Goal: Information Seeking & Learning: Learn about a topic

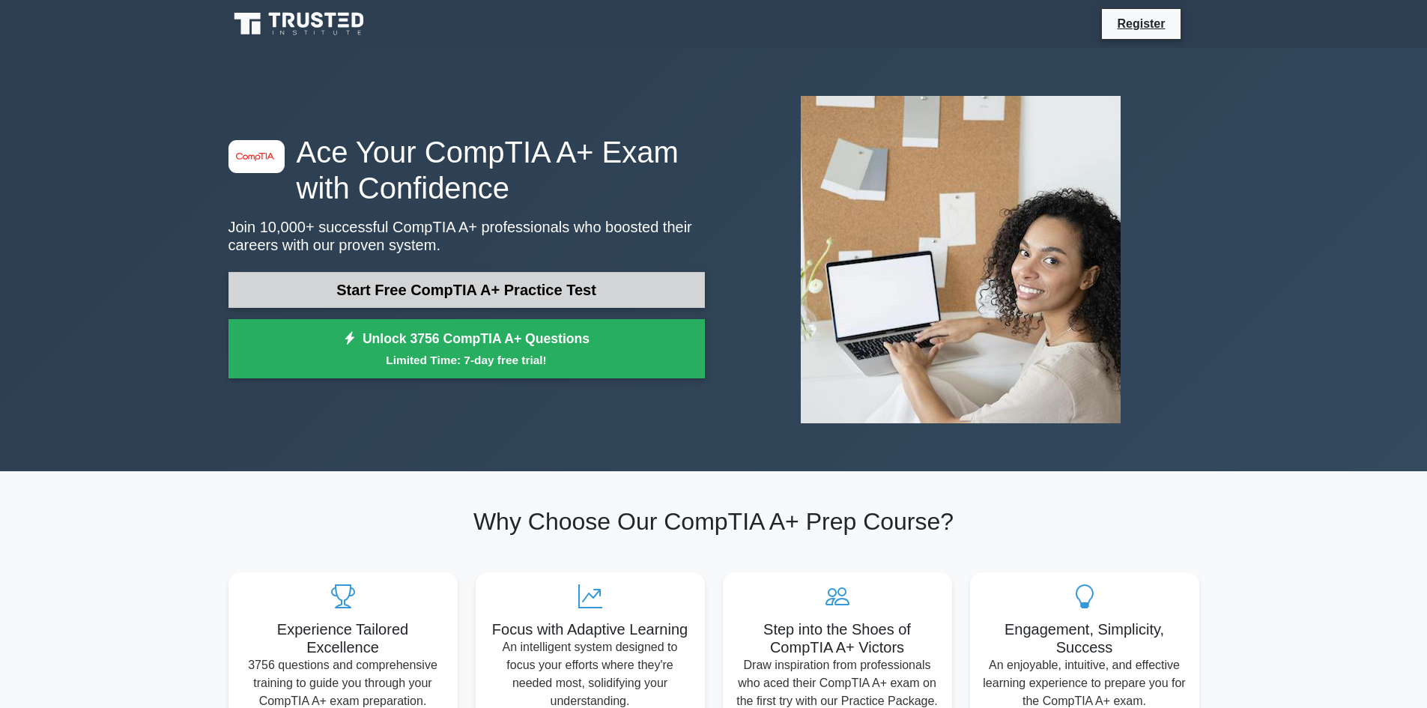
click at [495, 285] on link "Start Free CompTIA A+ Practice Test" at bounding box center [466, 290] width 476 height 36
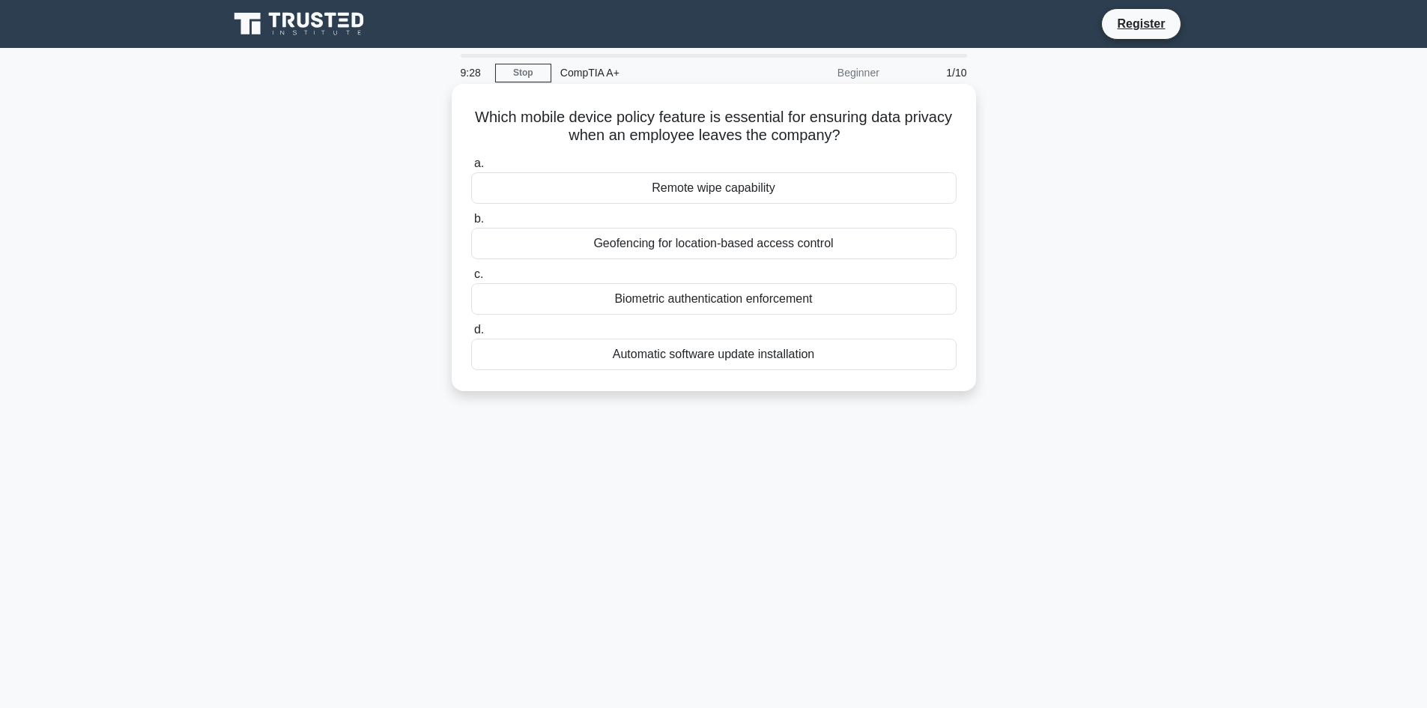
click at [681, 189] on div "Remote wipe capability" at bounding box center [713, 187] width 485 height 31
click at [471, 169] on input "a. Remote wipe capability" at bounding box center [471, 164] width 0 height 10
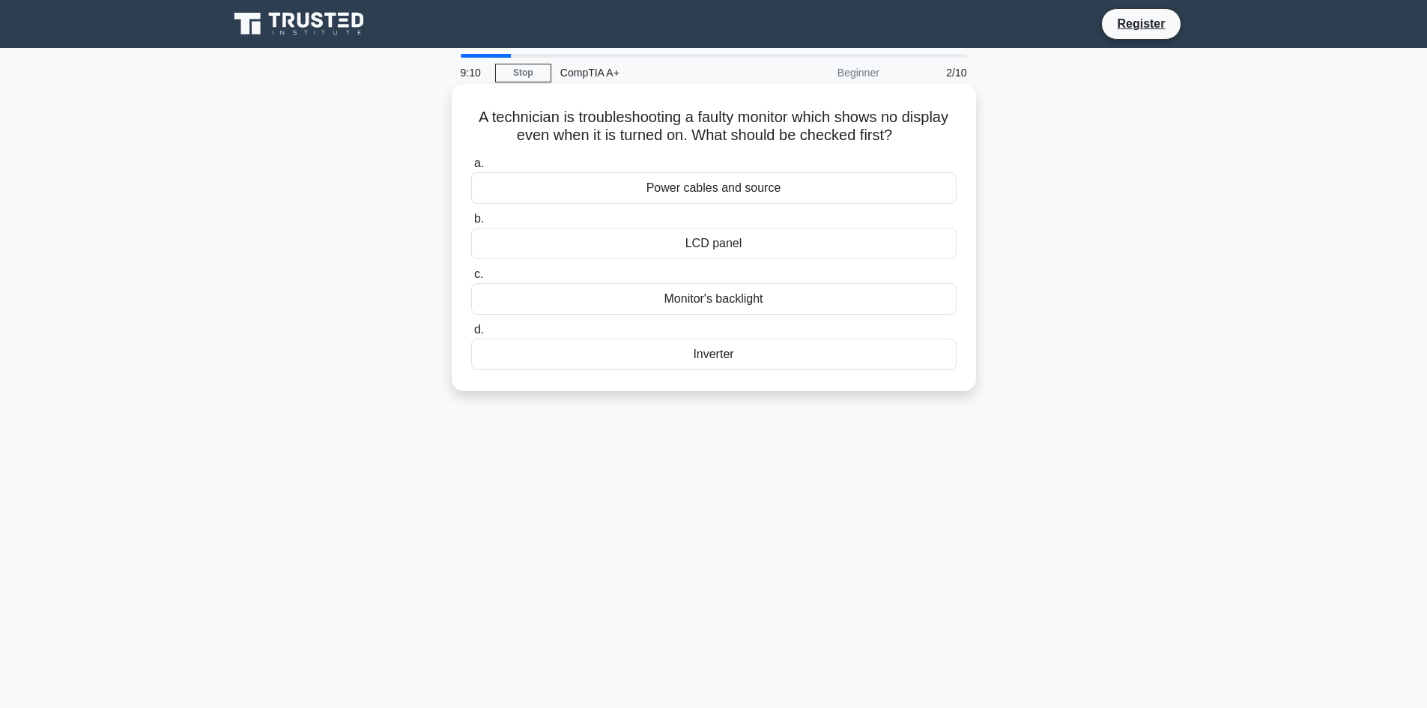
click at [746, 189] on div "Power cables and source" at bounding box center [713, 187] width 485 height 31
click at [471, 169] on input "a. Power cables and source" at bounding box center [471, 164] width 0 height 10
click at [720, 297] on div "SSD" at bounding box center [713, 298] width 485 height 31
click at [471, 279] on input "c. SSD" at bounding box center [471, 275] width 0 height 10
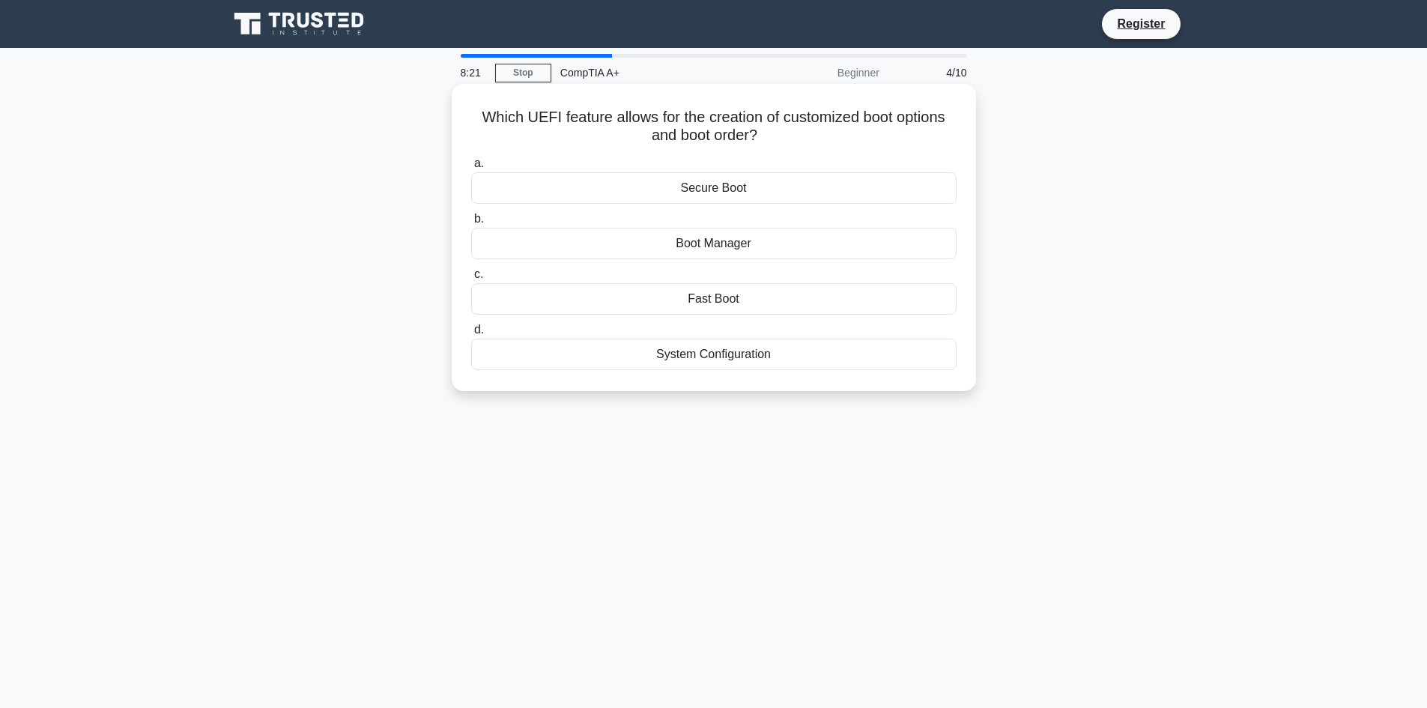
click at [715, 243] on div "Boot Manager" at bounding box center [713, 243] width 485 height 31
click at [471, 224] on input "b. Boot Manager" at bounding box center [471, 219] width 0 height 10
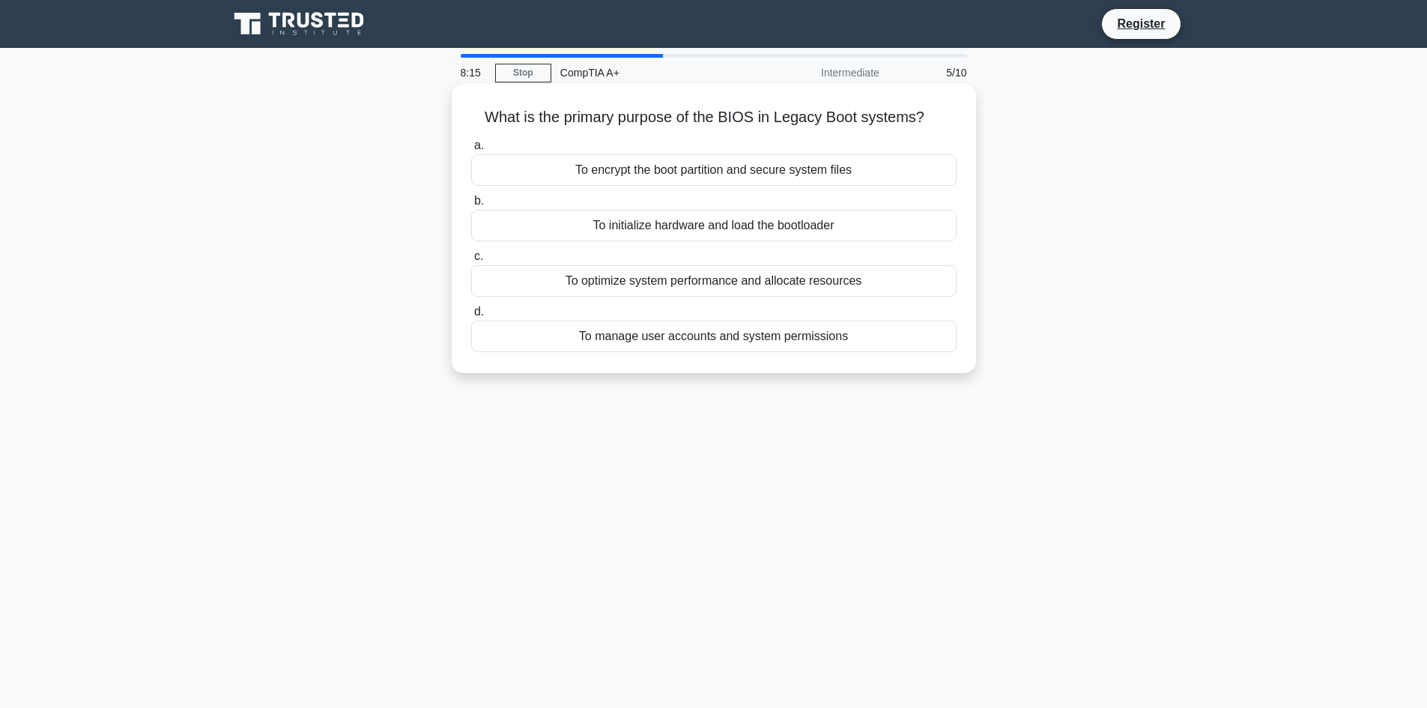
click at [651, 283] on div "To optimize system performance and allocate resources" at bounding box center [713, 280] width 485 height 31
click at [471, 261] on input "c. To optimize system performance and allocate resources" at bounding box center [471, 257] width 0 height 10
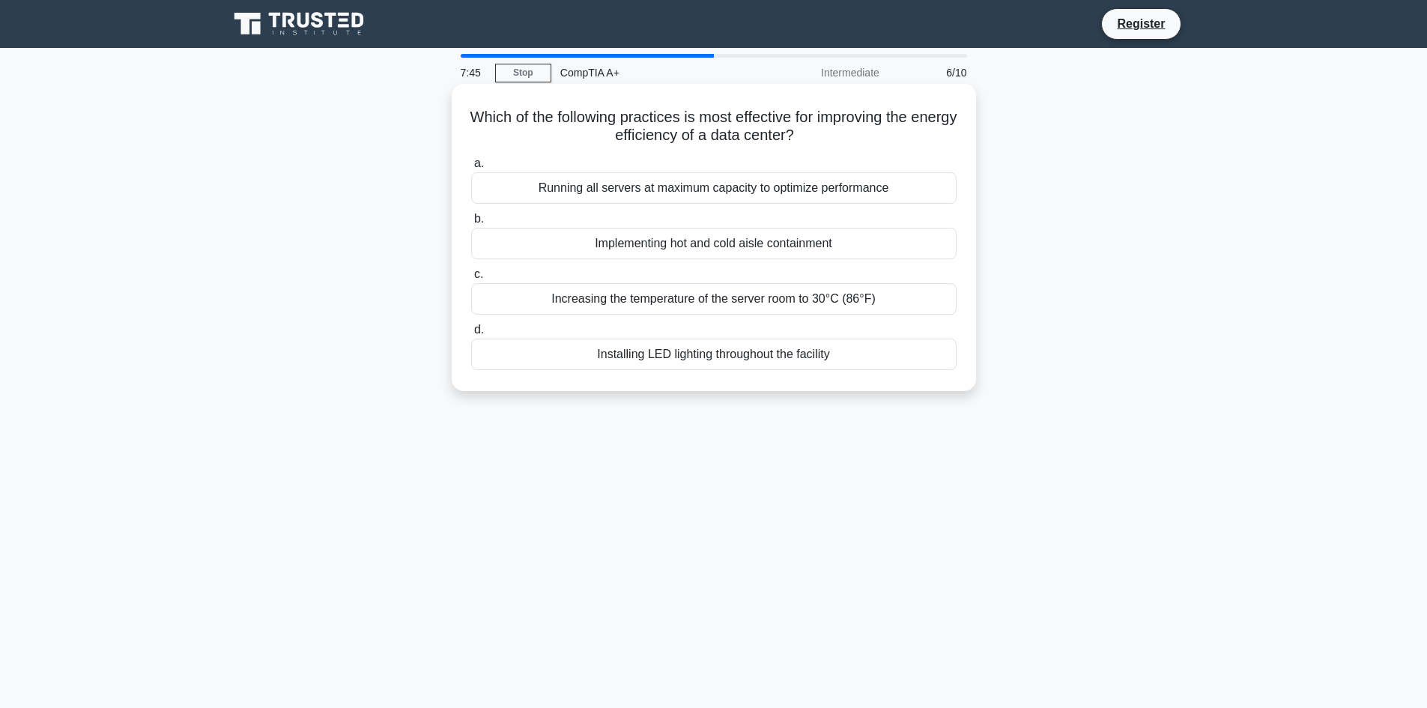
click at [709, 192] on div "Running all servers at maximum capacity to optimize performance" at bounding box center [713, 187] width 485 height 31
click at [471, 169] on input "a. Running all servers at maximum capacity to optimize performance" at bounding box center [471, 164] width 0 height 10
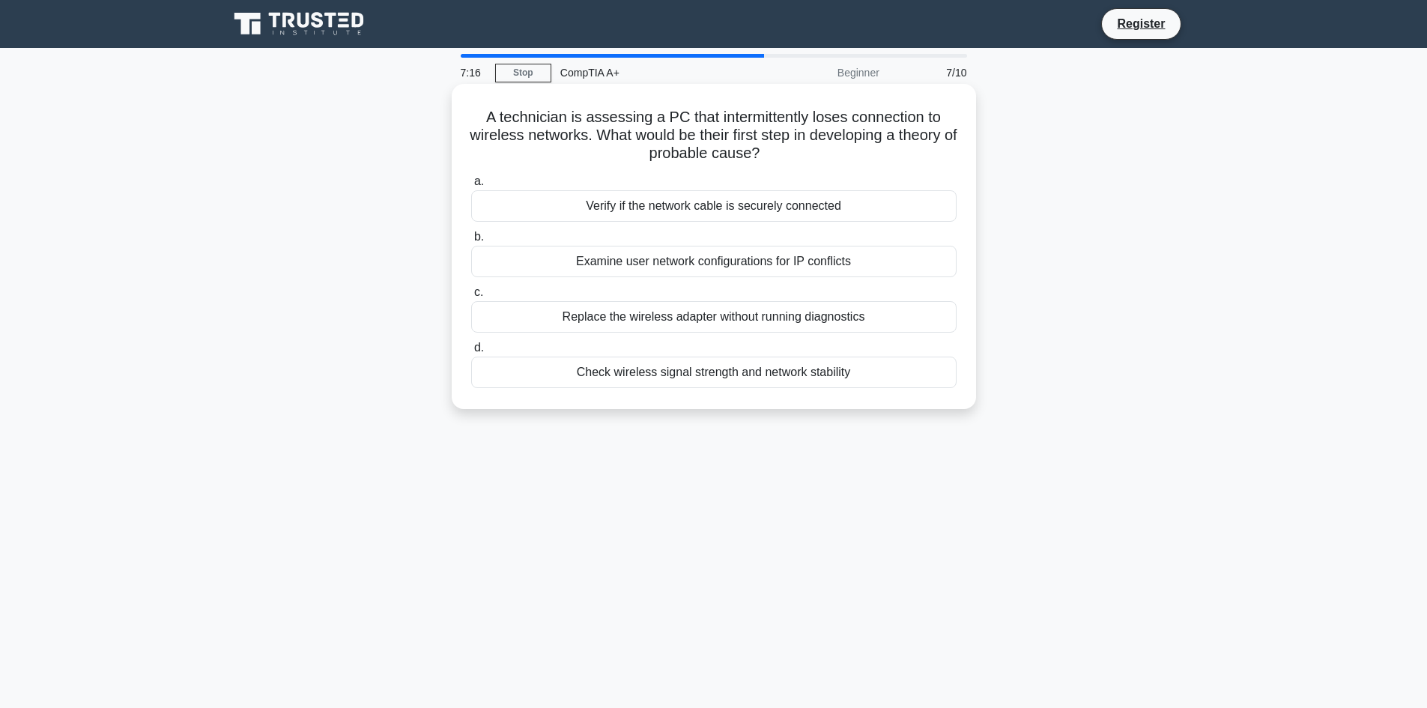
click at [714, 211] on div "Verify if the network cable is securely connected" at bounding box center [713, 205] width 485 height 31
click at [471, 187] on input "a. Verify if the network cable is securely connected" at bounding box center [471, 182] width 0 height 10
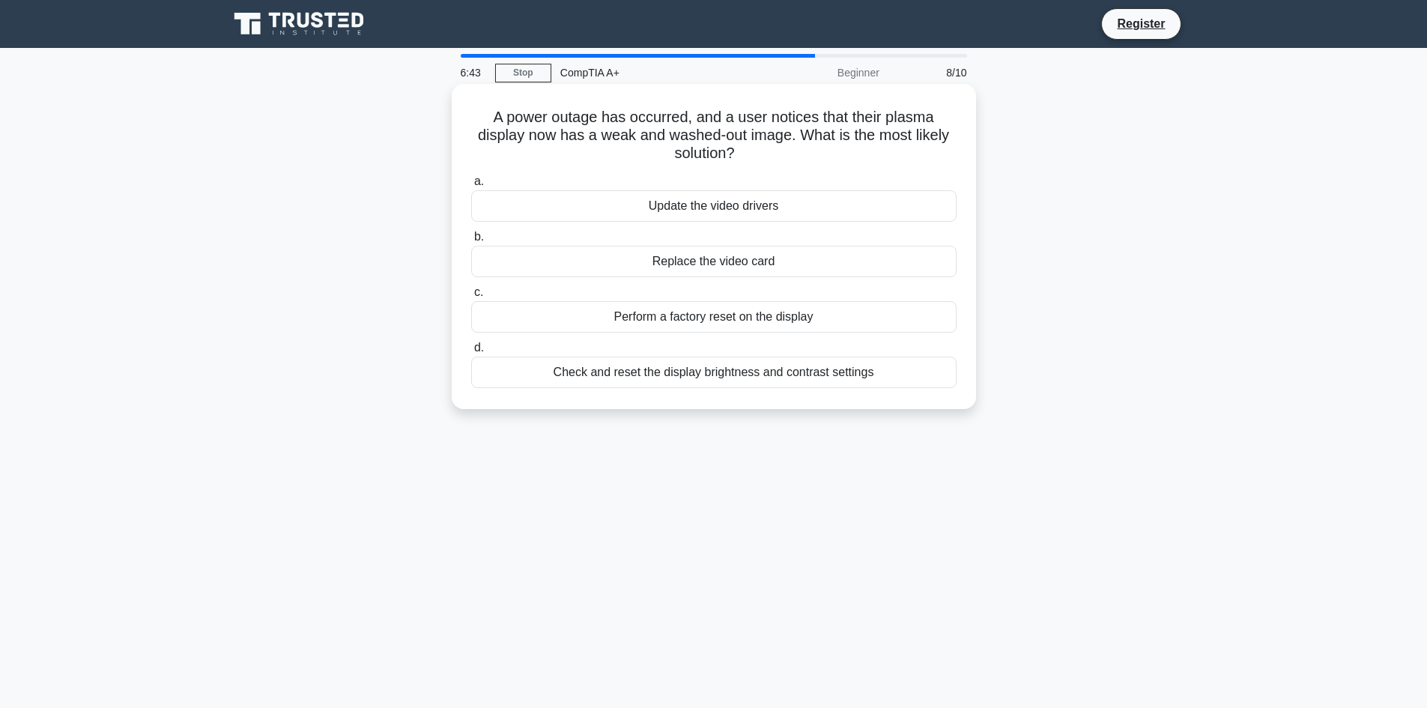
click at [744, 248] on div "Replace the video card" at bounding box center [713, 261] width 485 height 31
click at [744, 260] on div "Replace the video card" at bounding box center [713, 261] width 485 height 31
click at [471, 242] on input "b. Replace the video card" at bounding box center [471, 237] width 0 height 10
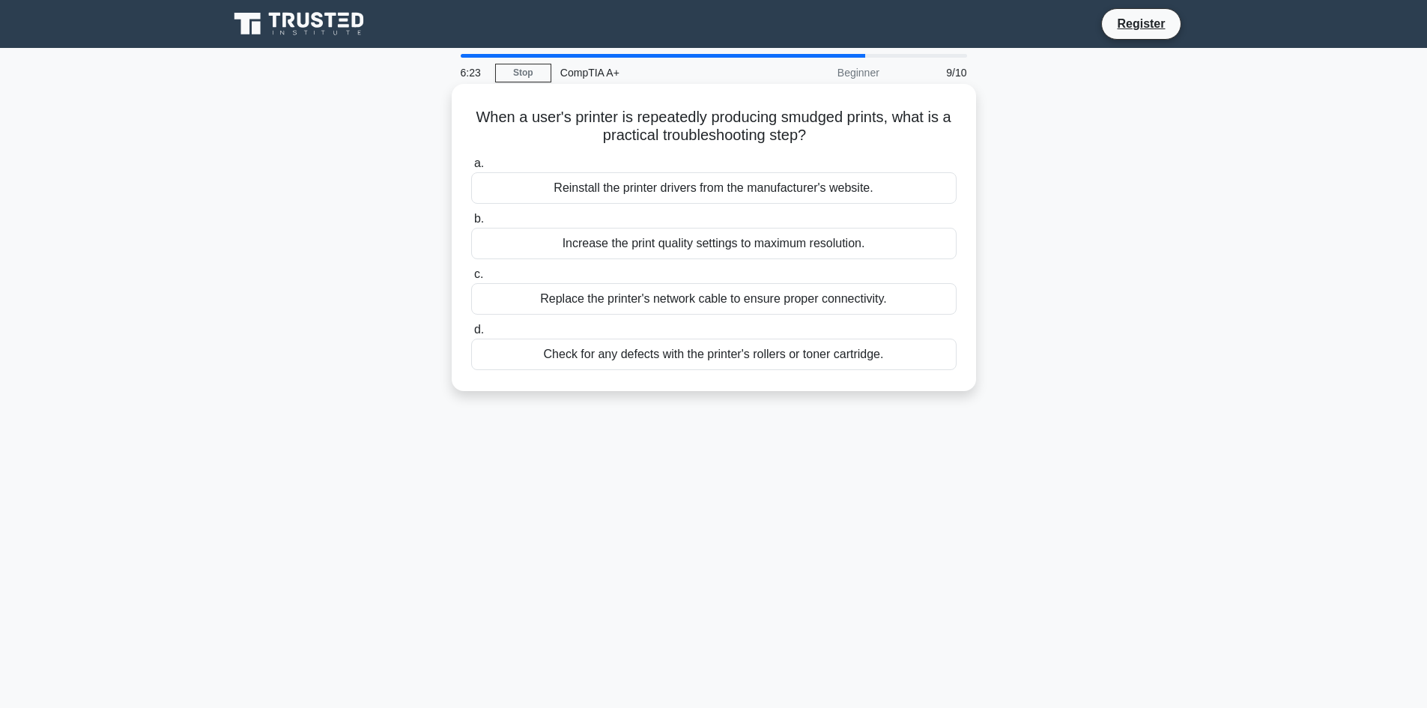
click at [707, 188] on div "Reinstall the printer drivers from the manufacturer's website." at bounding box center [713, 187] width 485 height 31
click at [471, 169] on input "a. Reinstall the printer drivers from the manufacturer's website." at bounding box center [471, 164] width 0 height 10
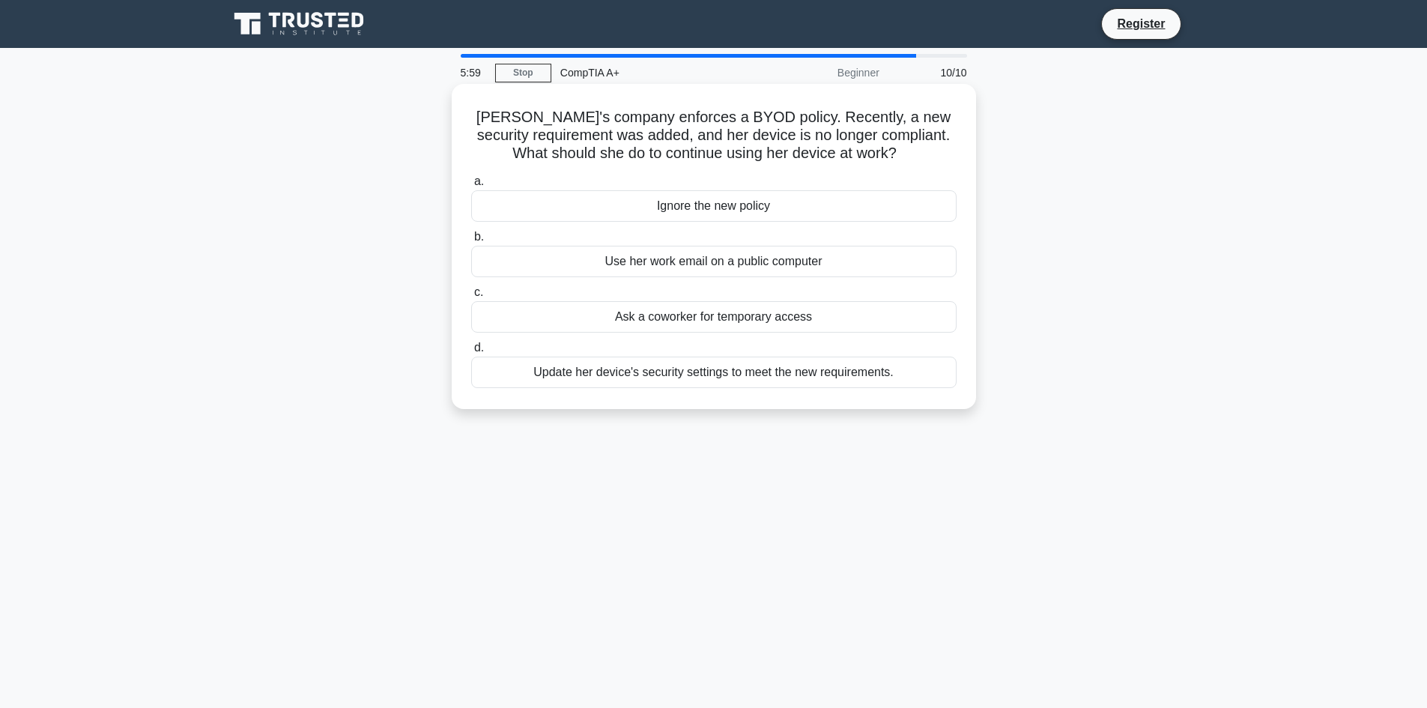
click at [693, 378] on div "Update her device's security settings to meet the new requirements." at bounding box center [713, 372] width 485 height 31
click at [471, 353] on input "d. Update her device's security settings to meet the new requirements." at bounding box center [471, 348] width 0 height 10
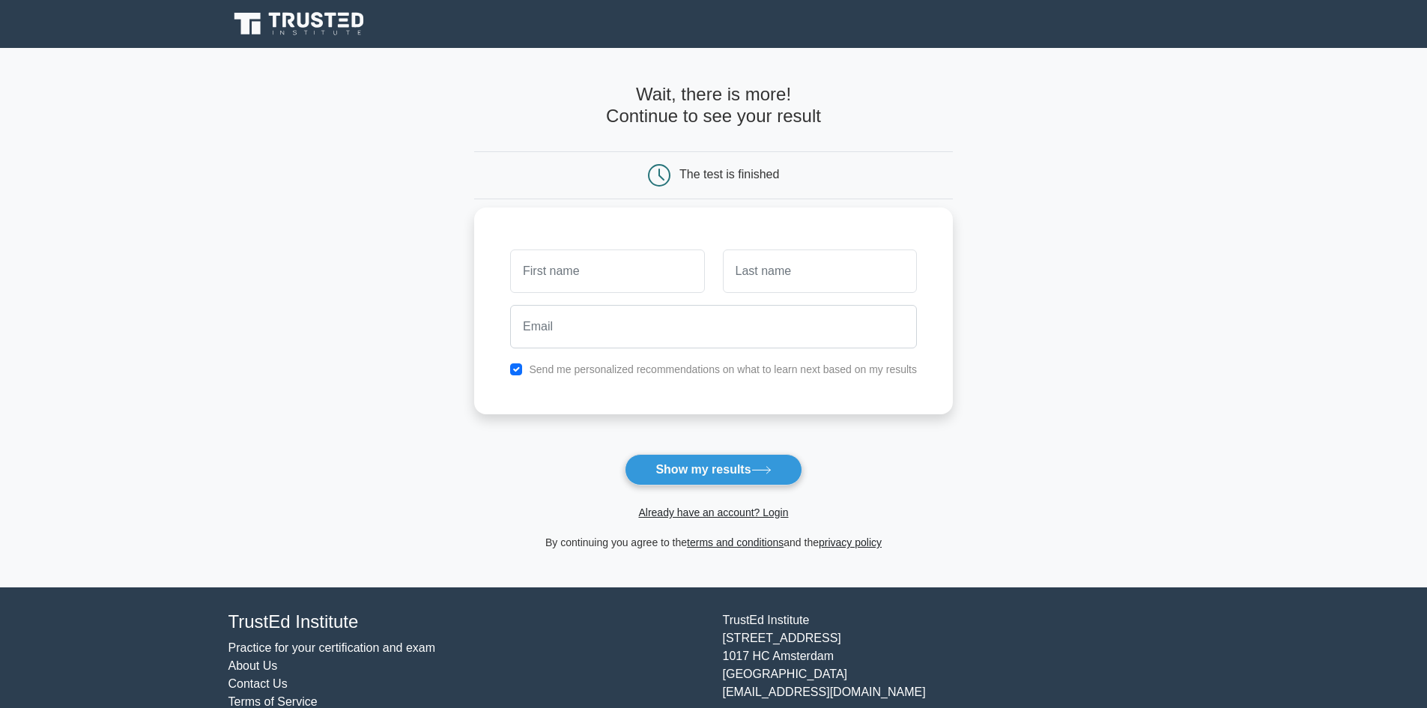
click at [590, 275] on input "text" at bounding box center [607, 270] width 194 height 43
type input "Furrukh Zubair"
click at [602, 336] on input "email" at bounding box center [713, 326] width 407 height 43
type input "furrukh.afzal@gmail.com"
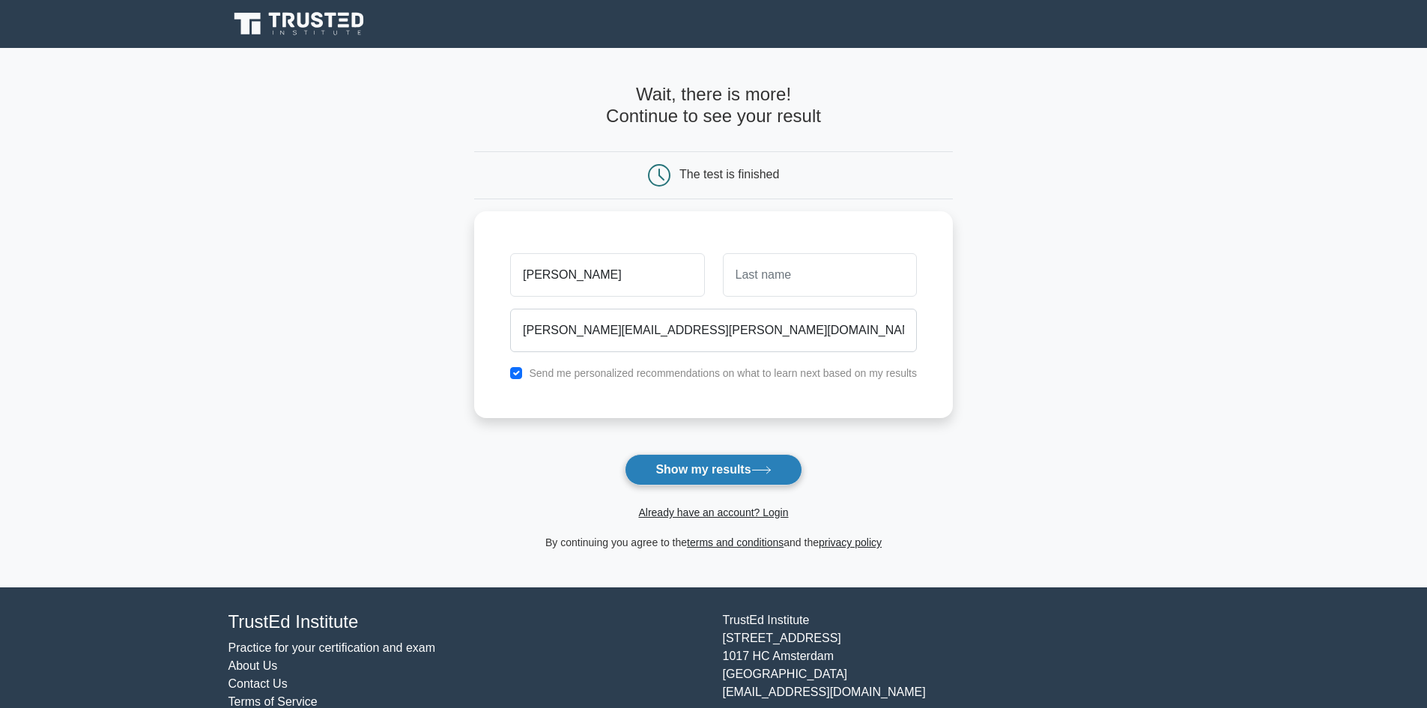
click at [700, 476] on button "Show my results" at bounding box center [713, 469] width 177 height 31
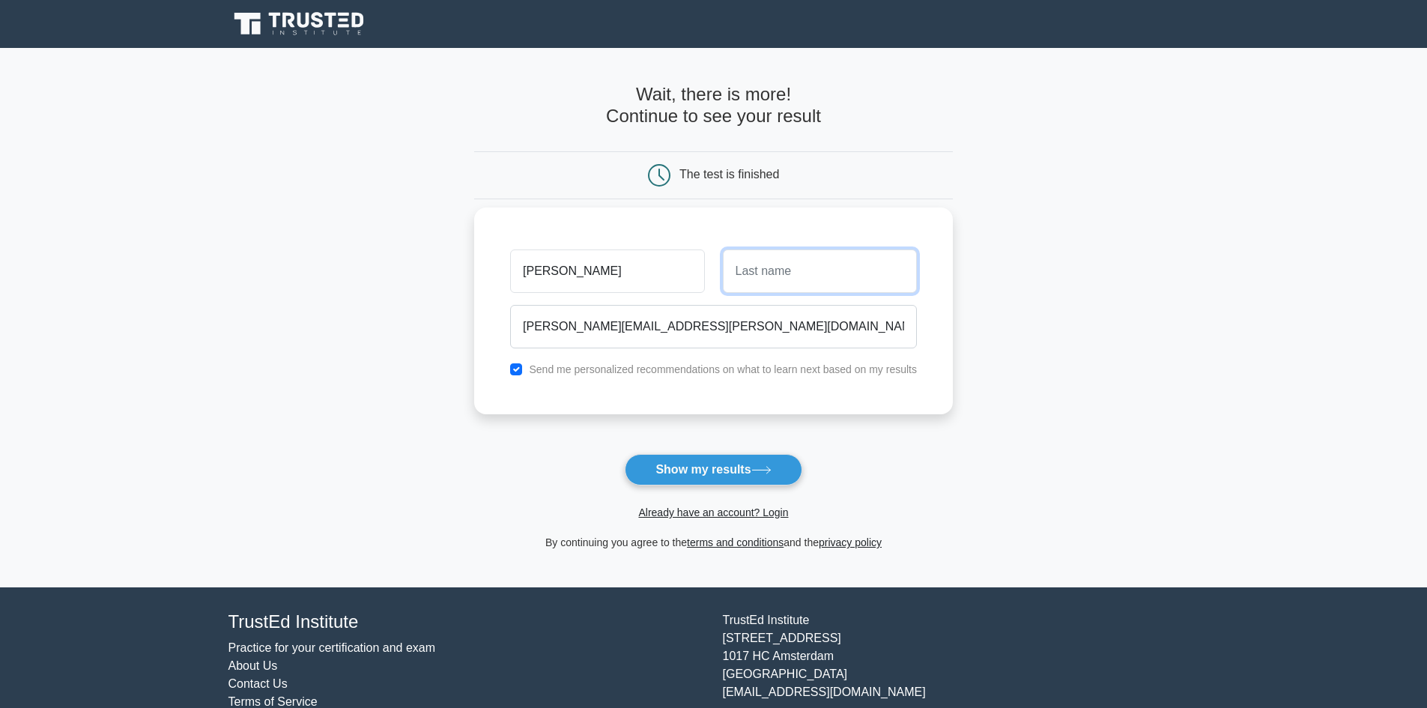
click at [747, 269] on input "text" at bounding box center [820, 270] width 194 height 43
type input "Afzal"
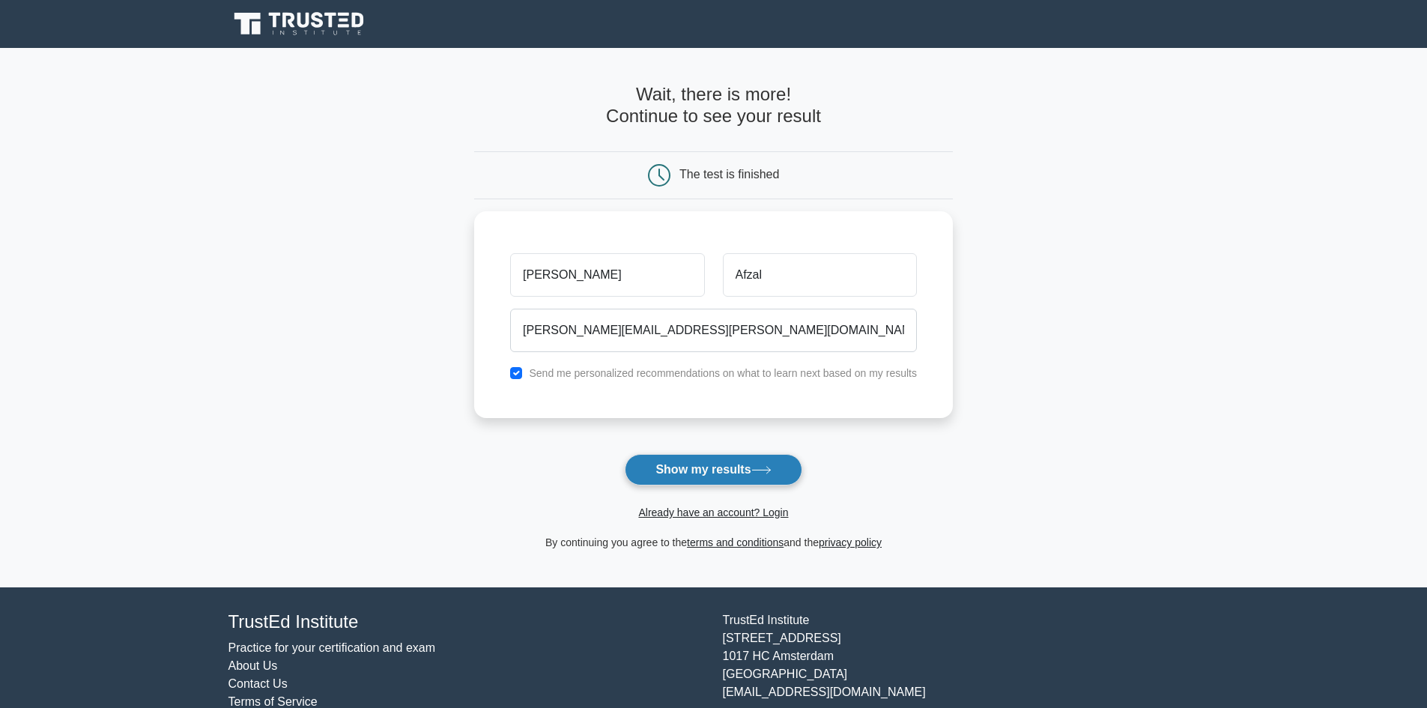
click at [733, 463] on button "Show my results" at bounding box center [713, 469] width 177 height 31
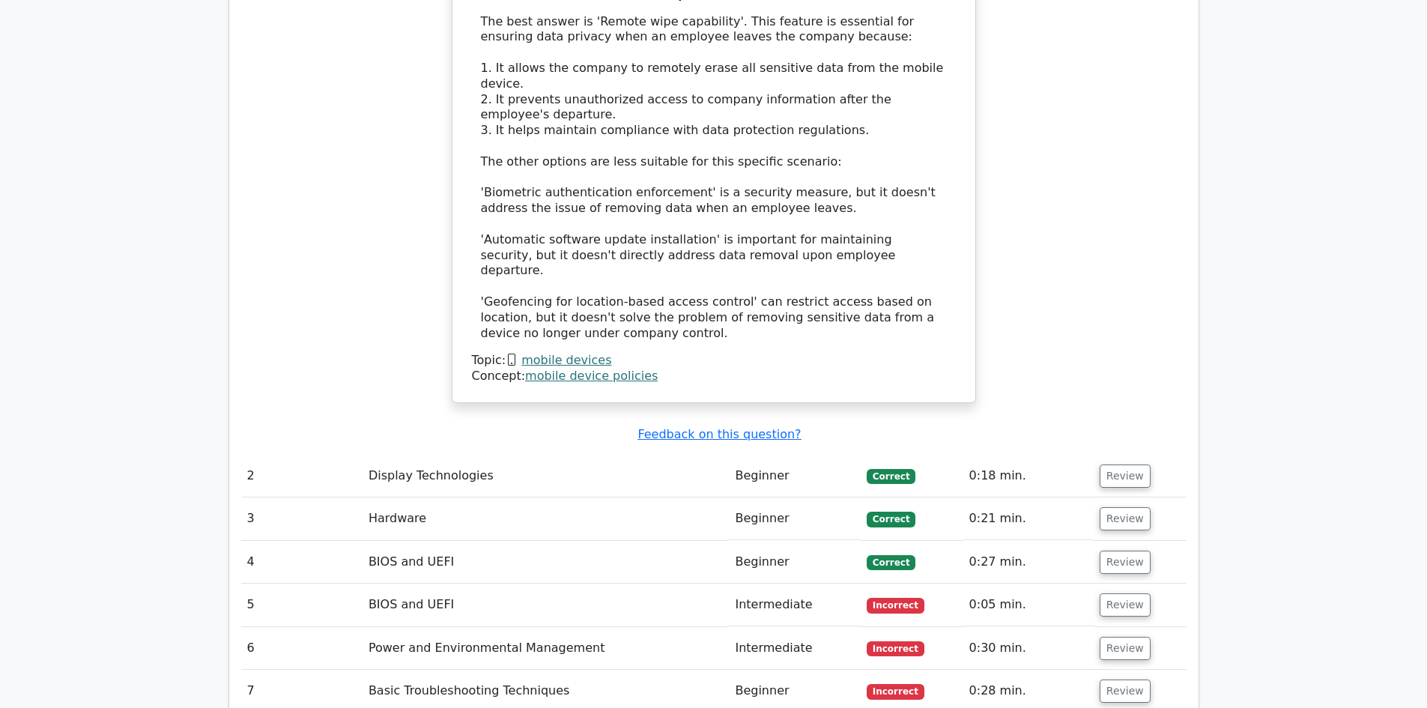
scroll to position [1573, 0]
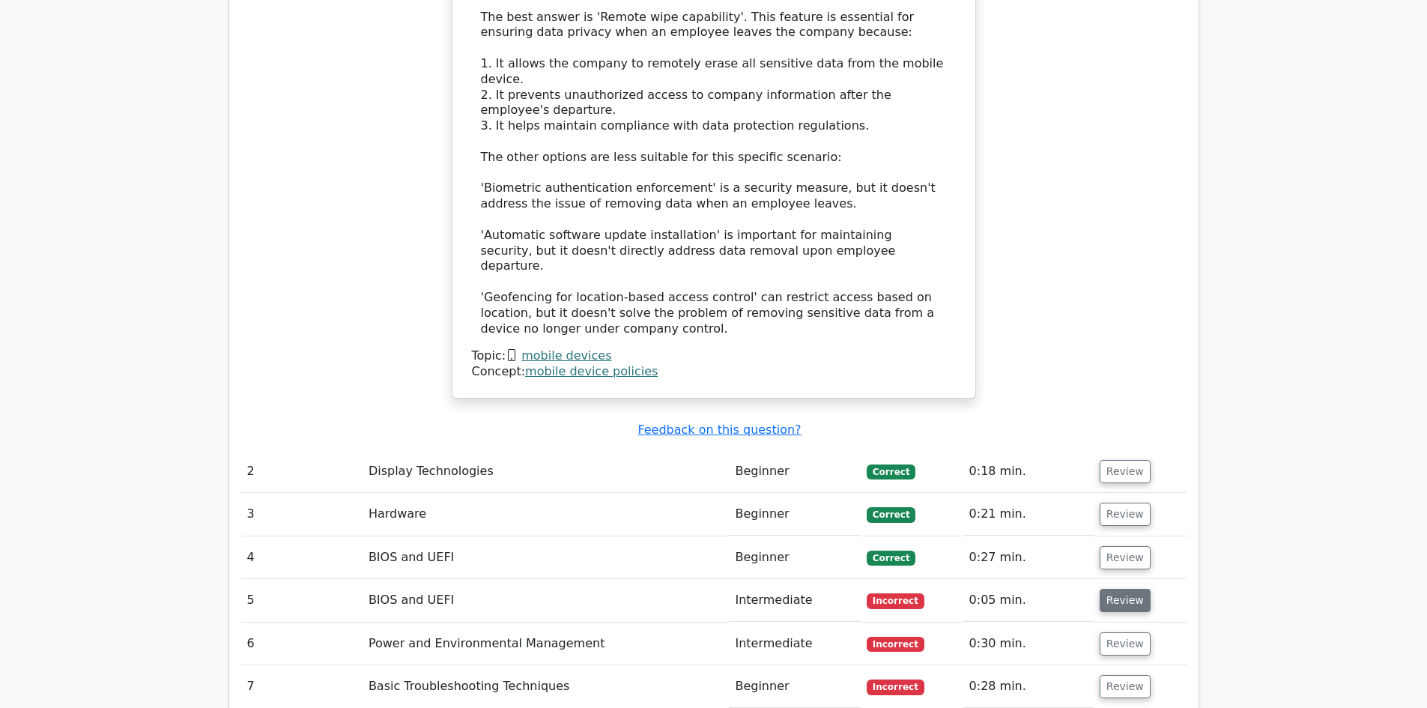
click at [1124, 589] on button "Review" at bounding box center [1125, 600] width 51 height 23
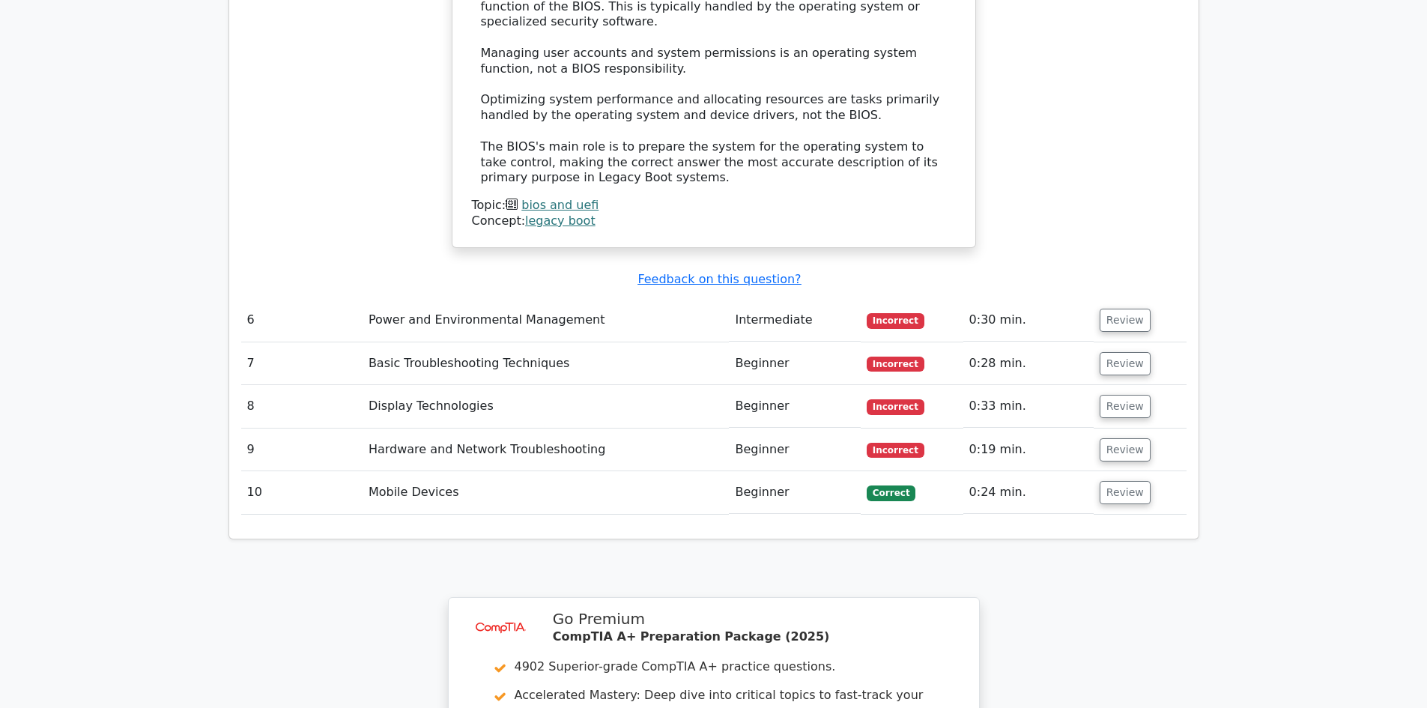
scroll to position [2697, 0]
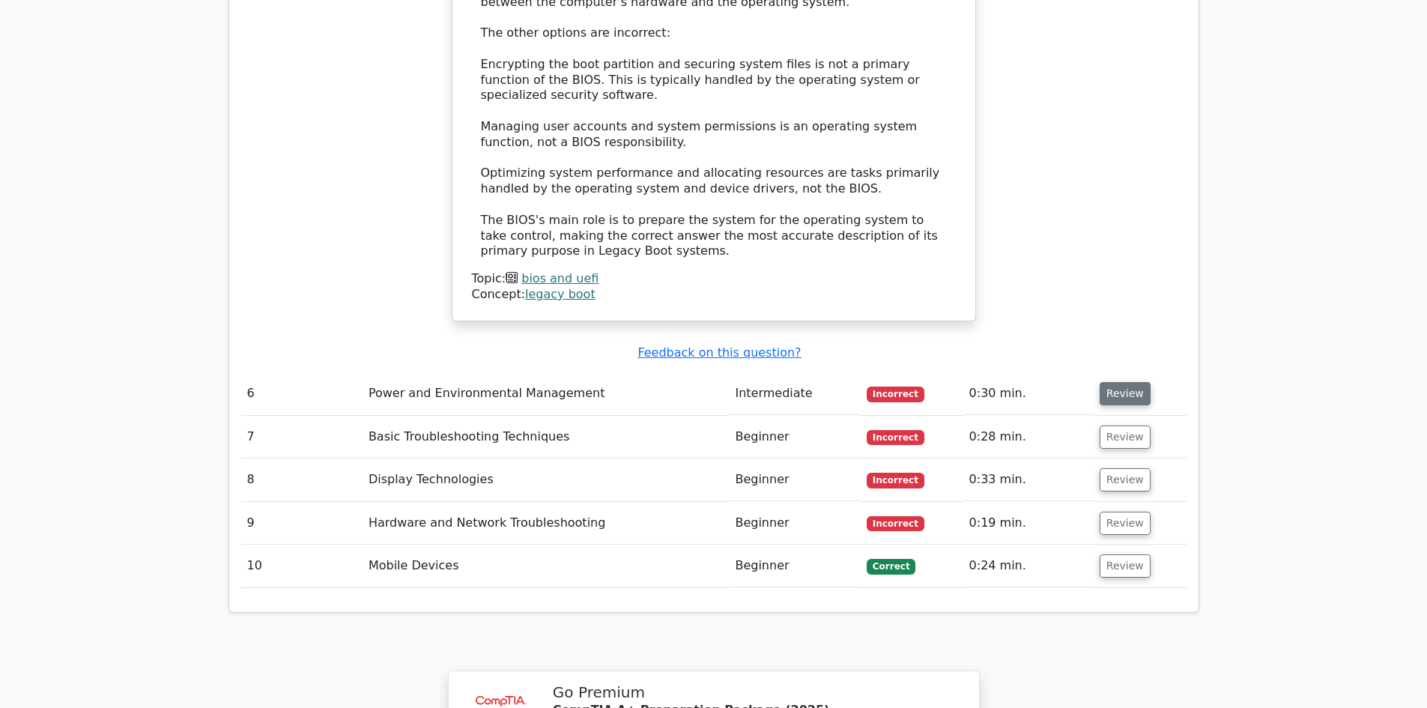
click at [1139, 382] on button "Review" at bounding box center [1125, 393] width 51 height 23
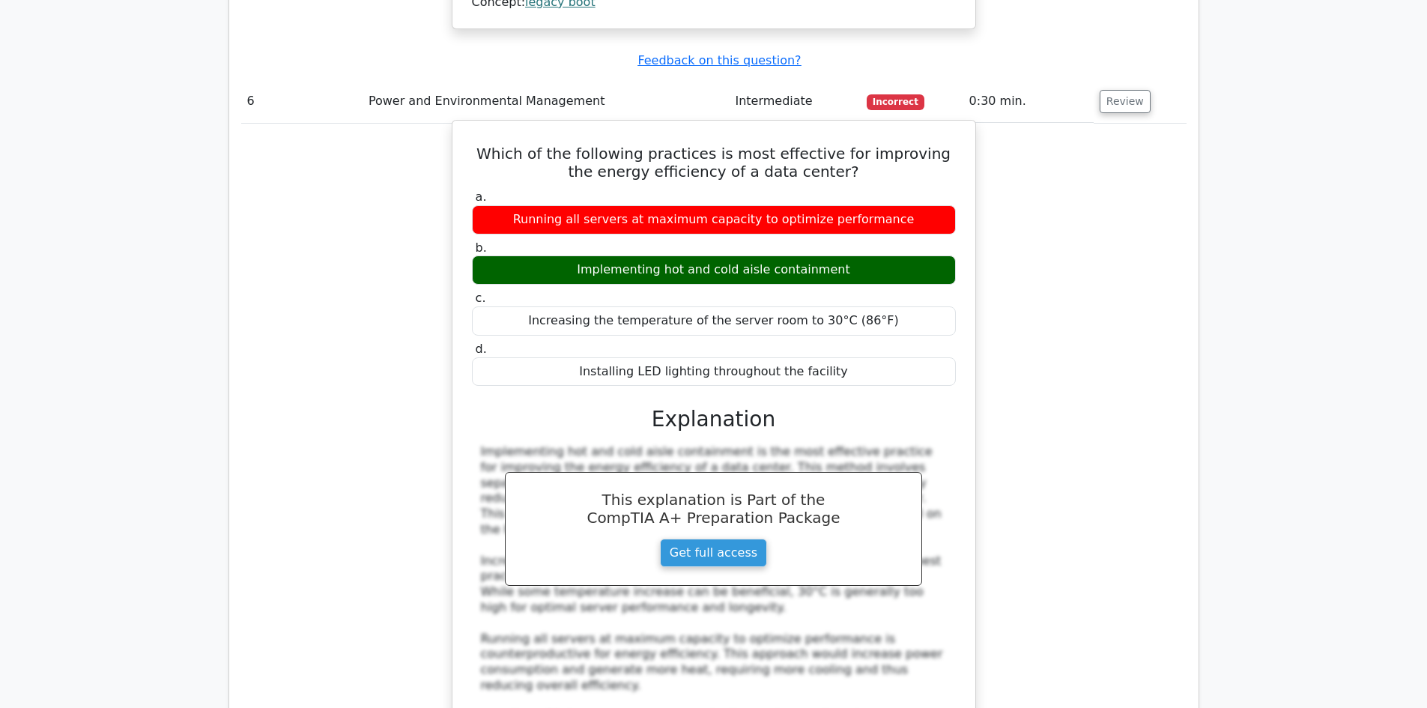
scroll to position [2996, 0]
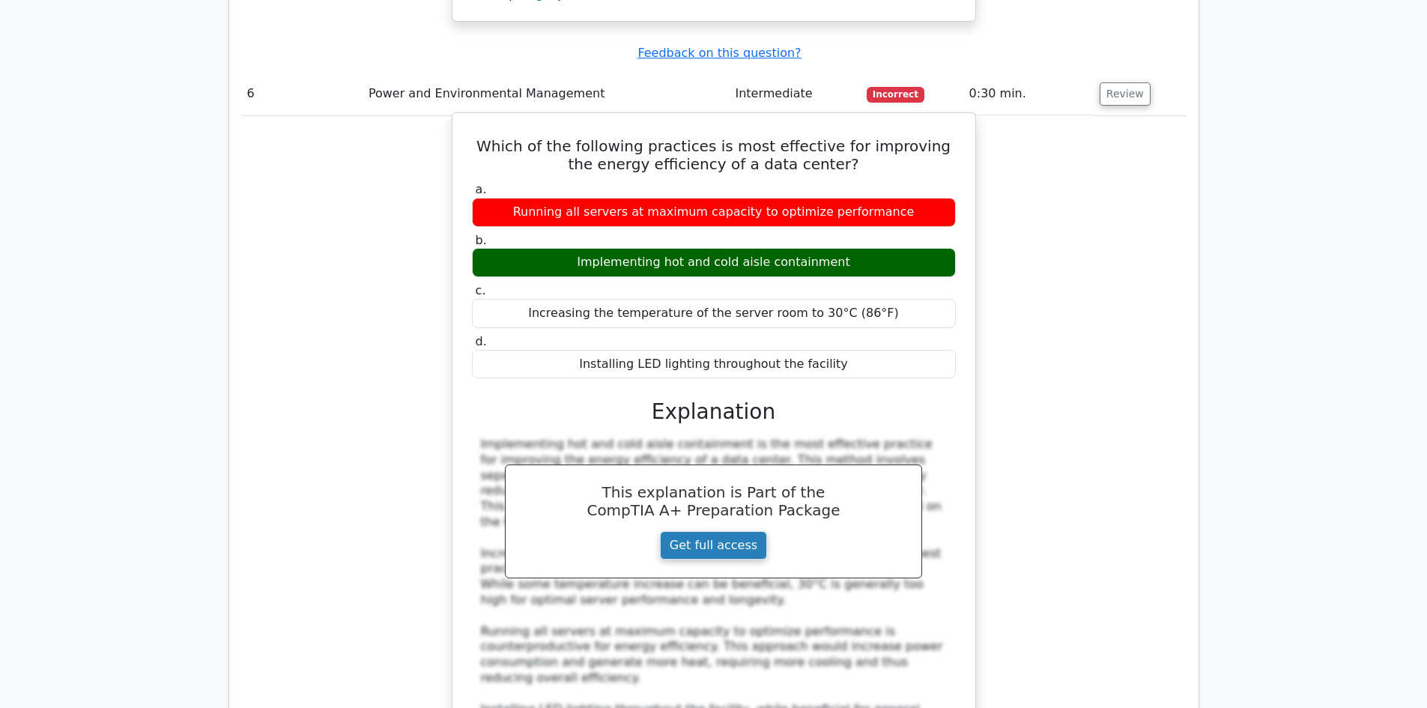
click at [676, 531] on link "Get full access" at bounding box center [713, 545] width 107 height 28
